Goal: Transaction & Acquisition: Purchase product/service

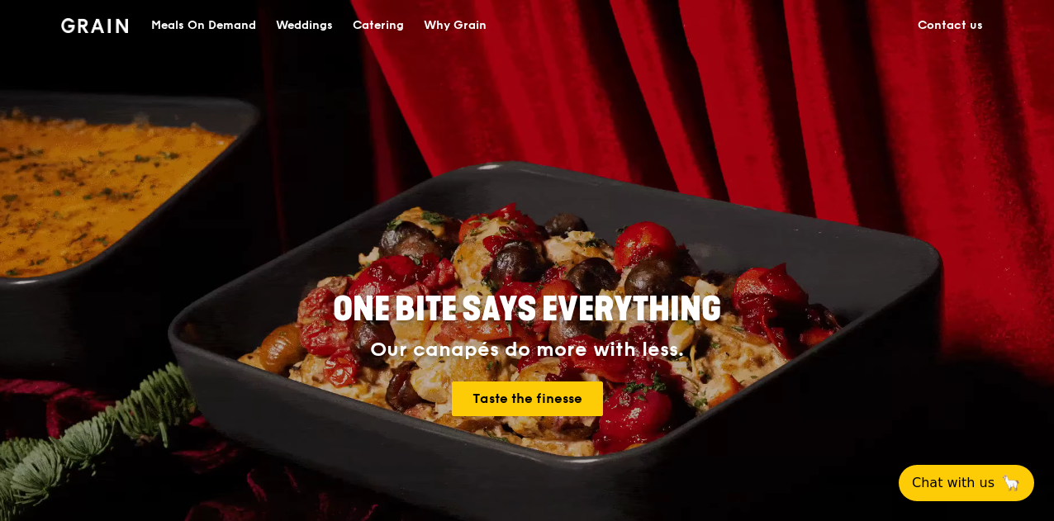
click at [231, 31] on div "Meals On Demand" at bounding box center [203, 26] width 105 height 50
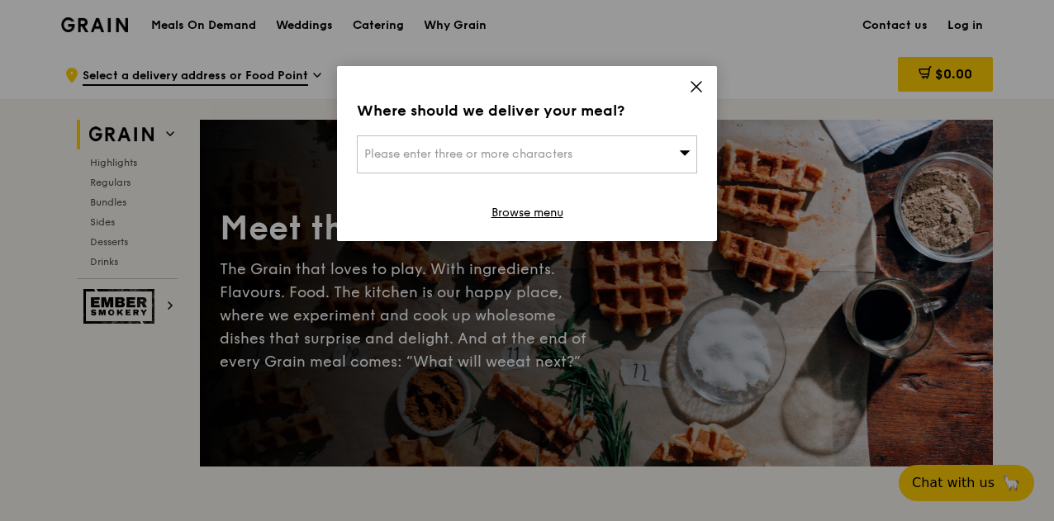
click at [402, 156] on span "Please enter three or more characters" at bounding box center [468, 154] width 208 height 14
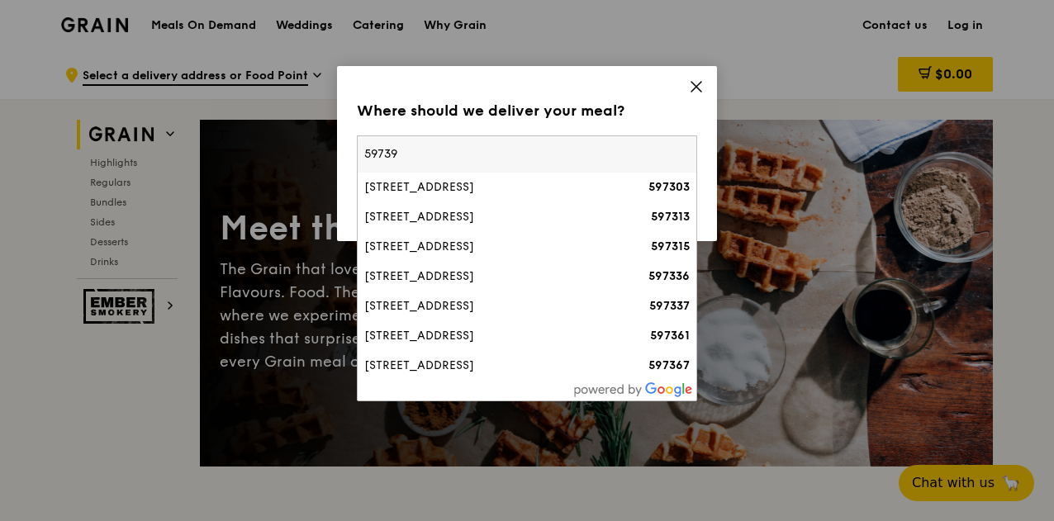
type input "597399"
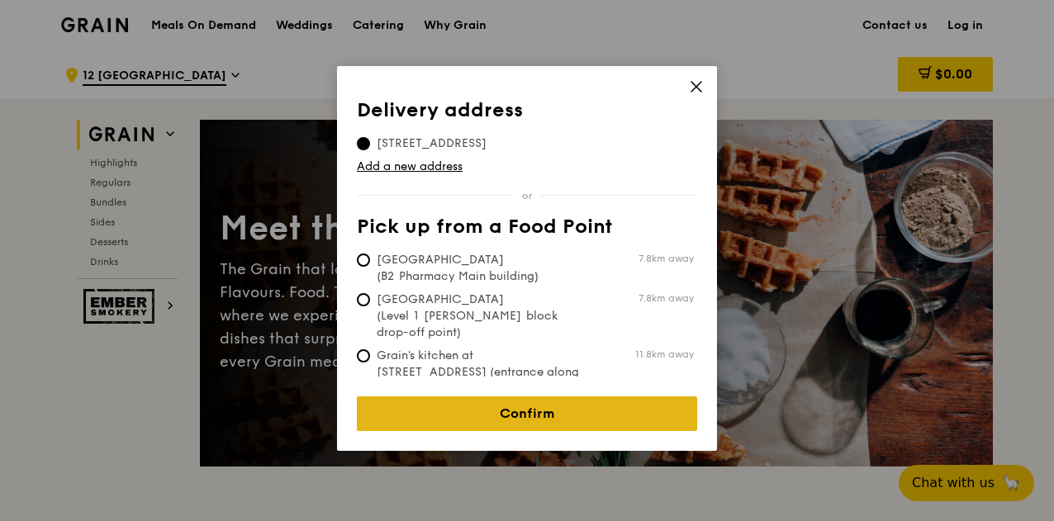
click at [484, 396] on link "Confirm" at bounding box center [527, 413] width 340 height 35
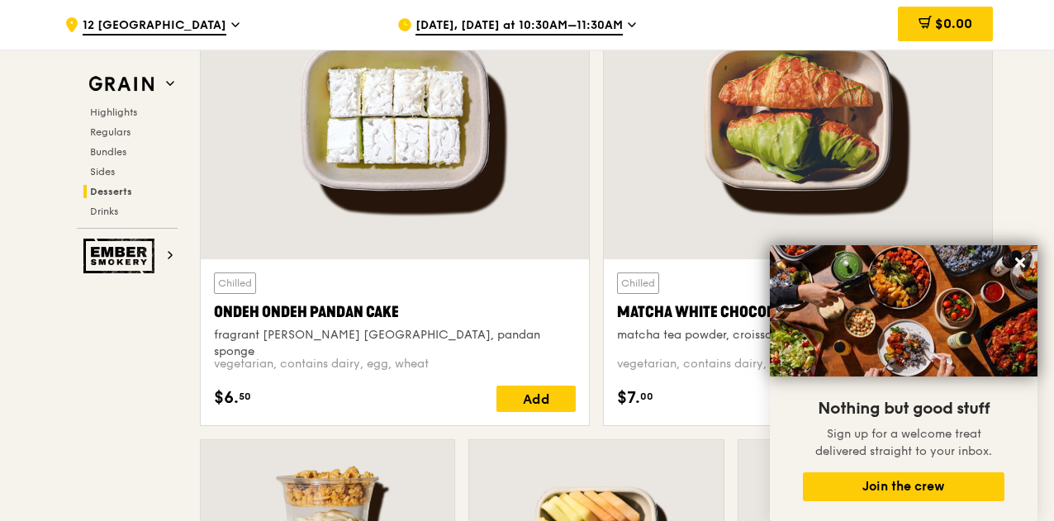
scroll to position [4868, 0]
